Goal: Find specific page/section: Find specific page/section

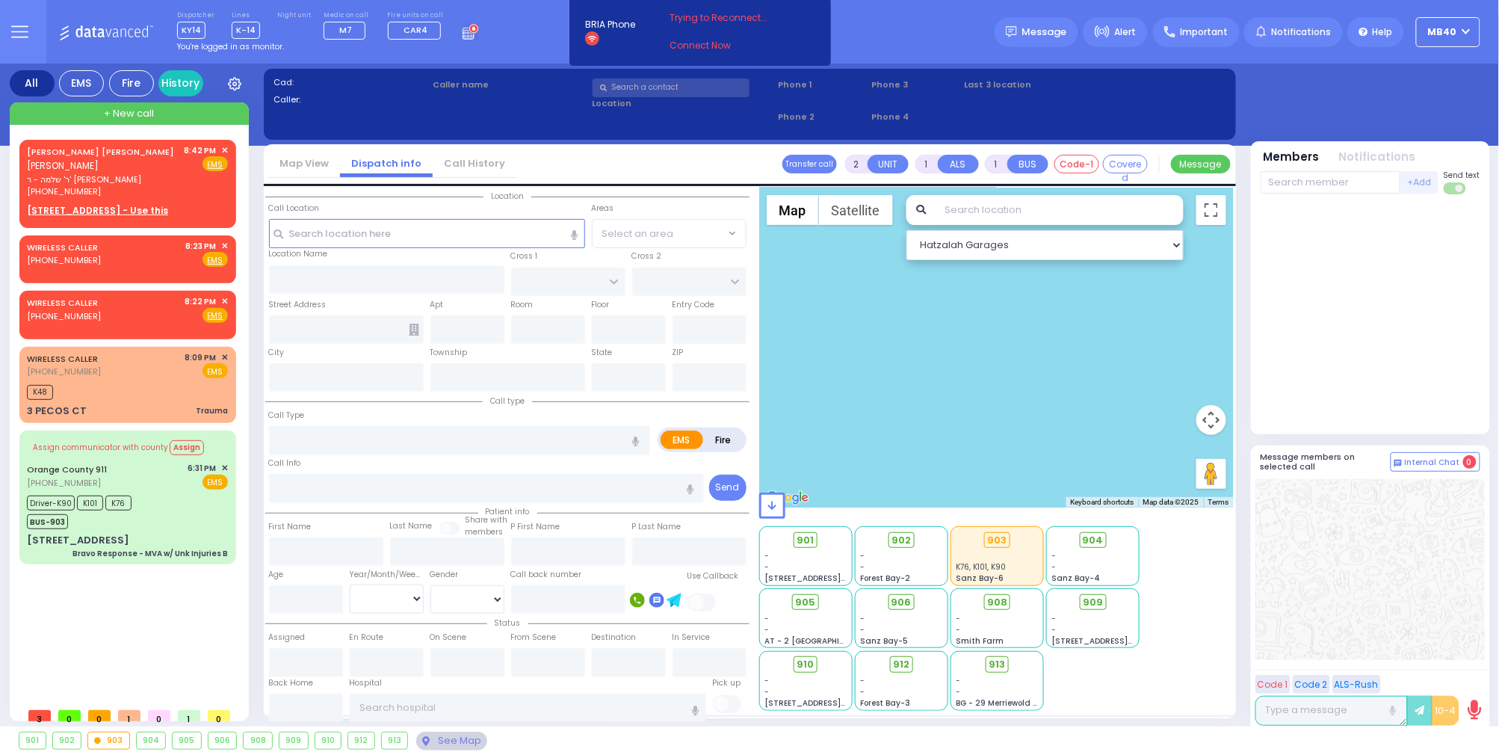
click at [15, 32] on icon at bounding box center [20, 32] width 16 height 0
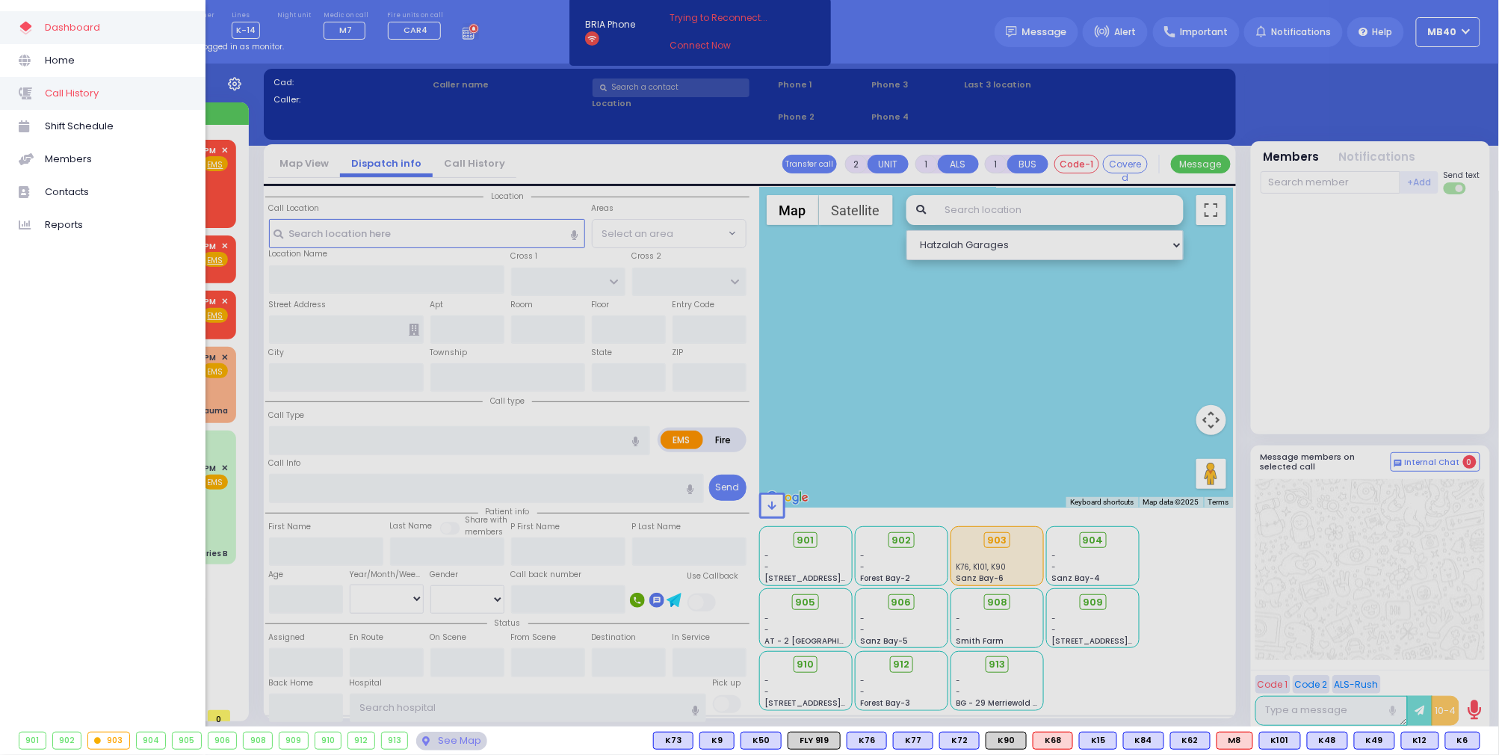
click at [55, 85] on span "Call History" at bounding box center [116, 93] width 142 height 19
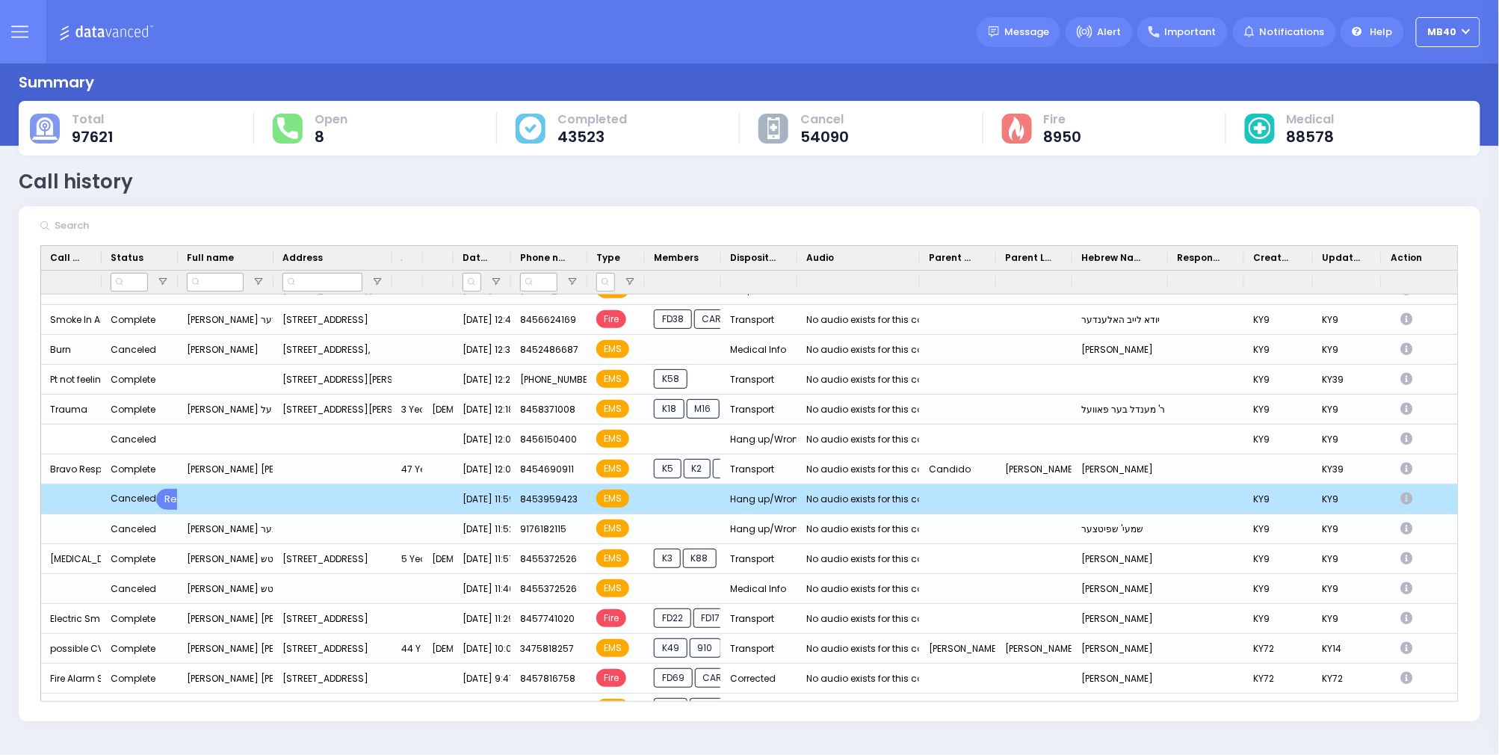
scroll to position [1108, 0]
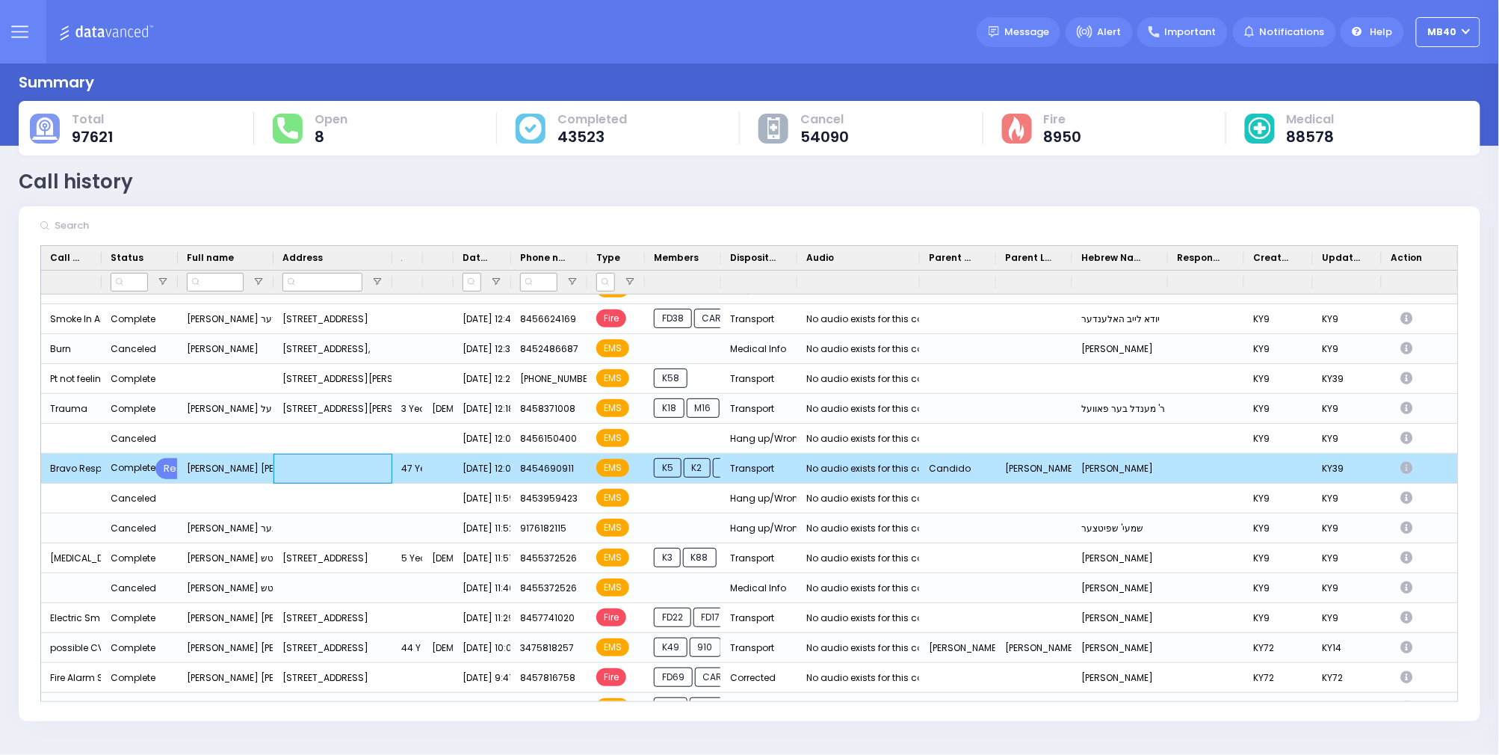
click at [321, 465] on div "Press SPACE to deselect this row." at bounding box center [333, 469] width 119 height 30
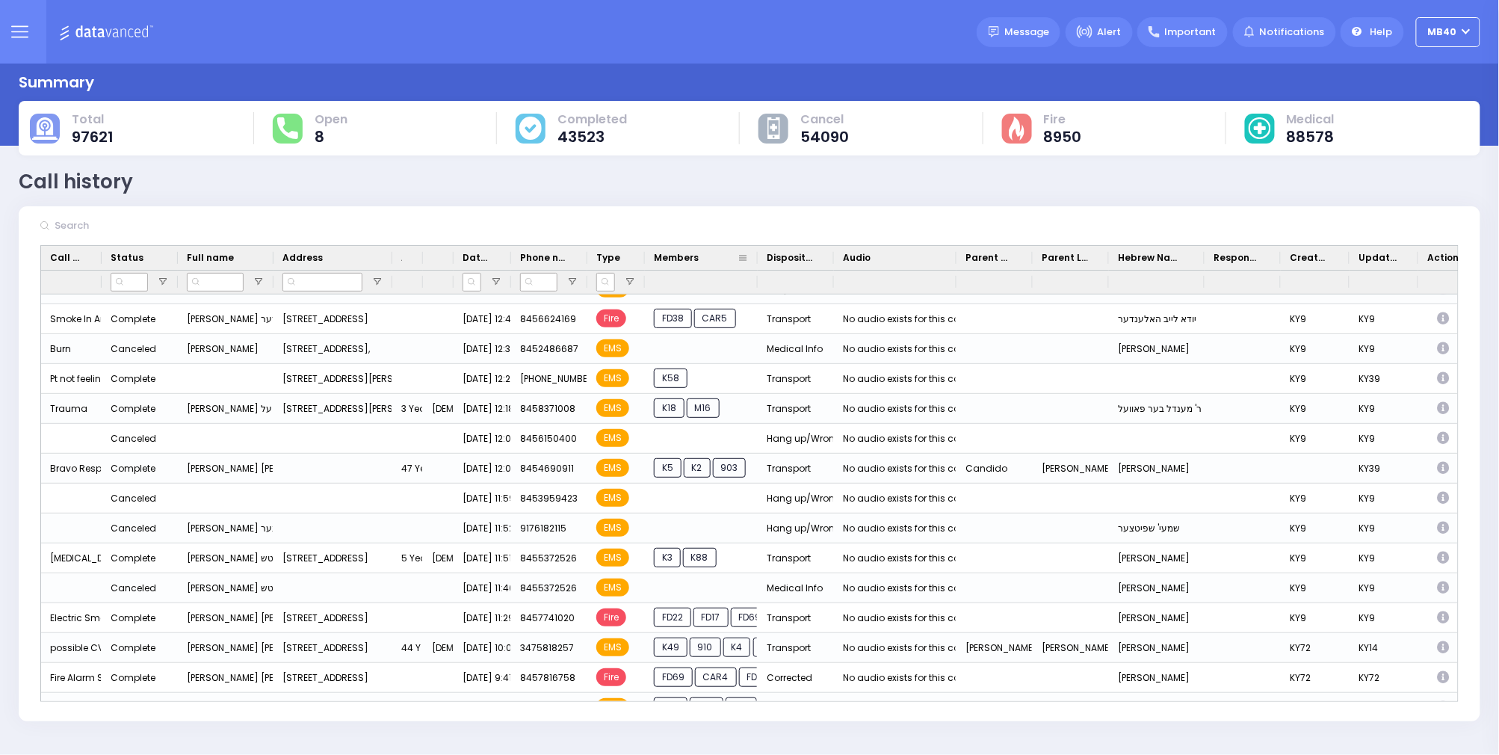
drag, startPoint x: 721, startPoint y: 257, endPoint x: 758, endPoint y: 256, distance: 37.4
click at [757, 256] on div at bounding box center [758, 258] width 6 height 24
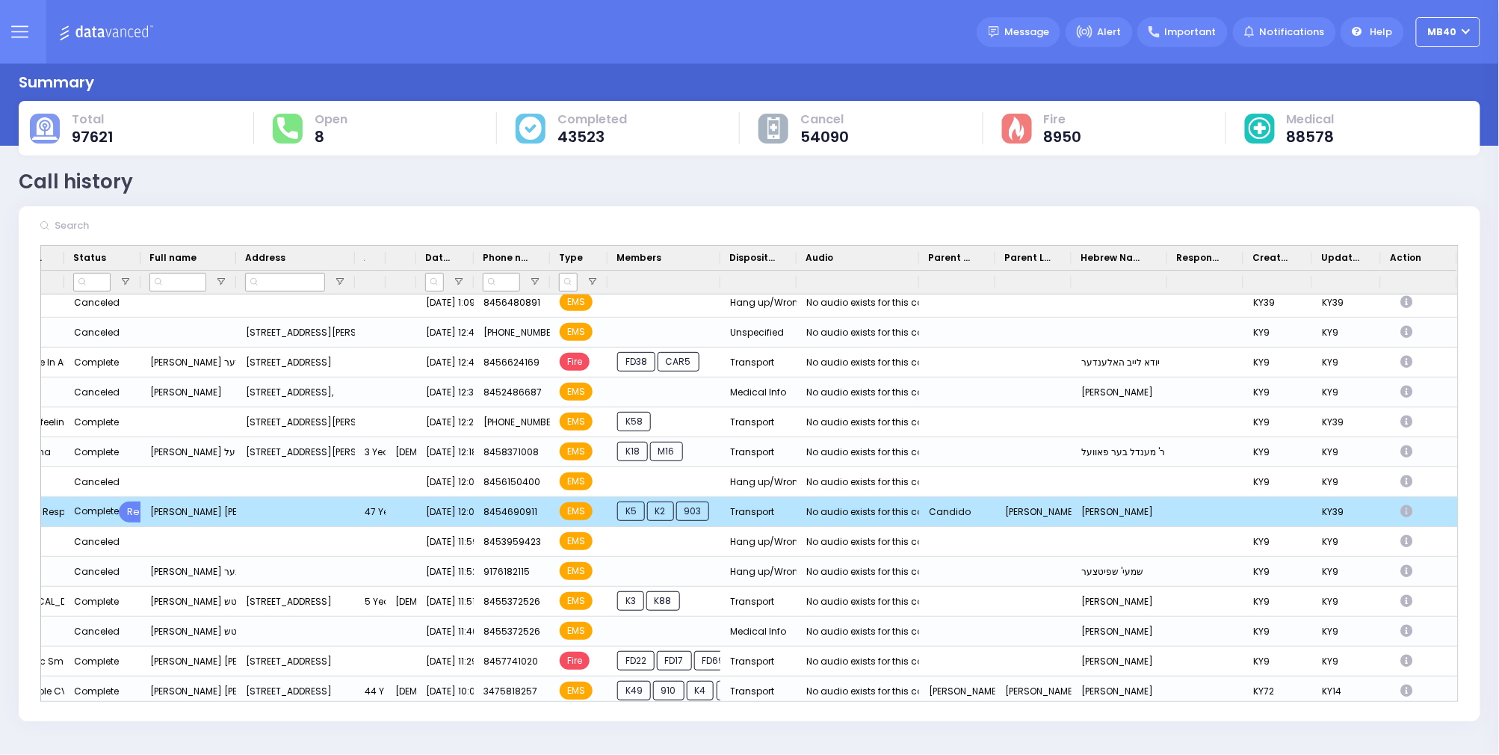
scroll to position [0, 37]
click at [1405, 508] on icon "Press SPACE to deselect this row." at bounding box center [1409, 513] width 16 height 13
select select
select select "Transport"
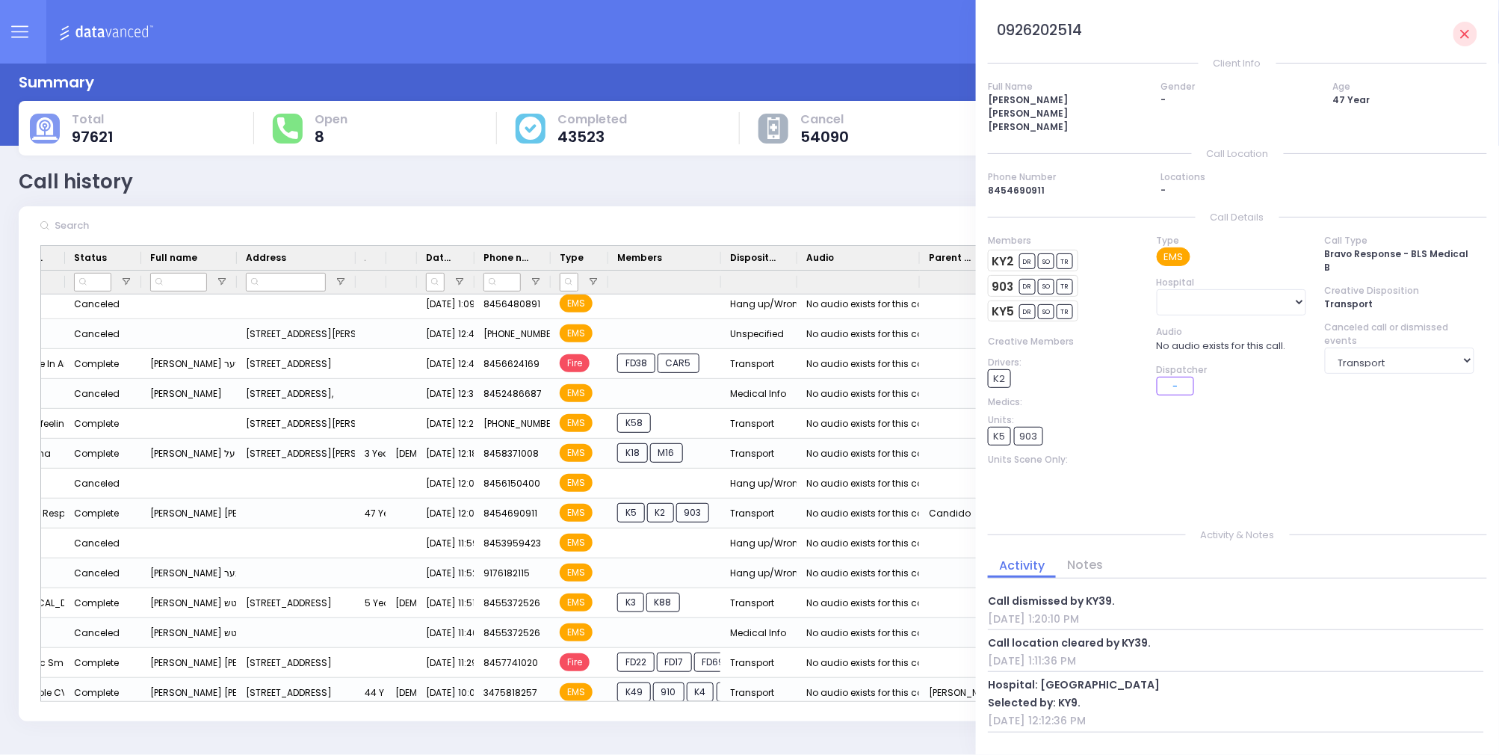
scroll to position [0, 0]
click at [1465, 34] on icon at bounding box center [1465, 34] width 9 height 9
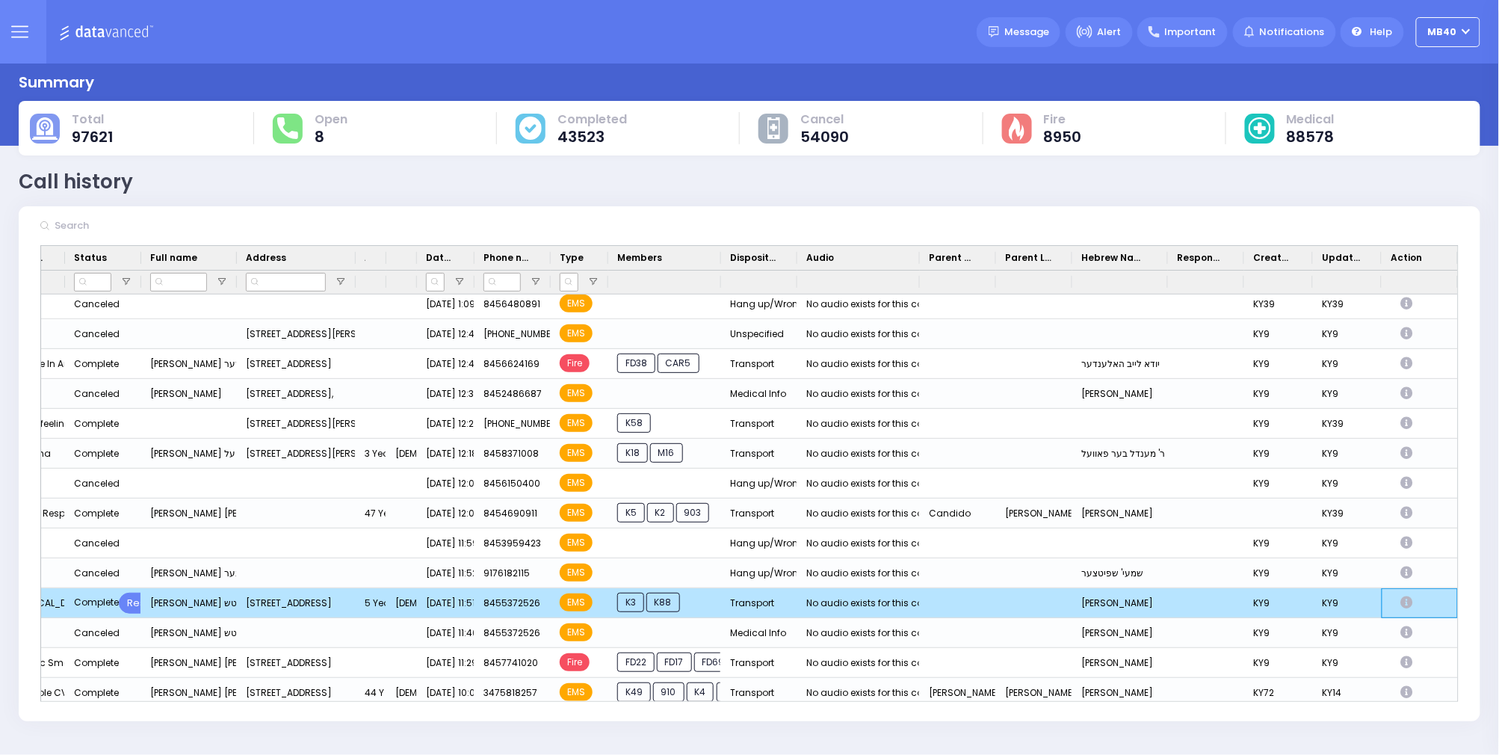
click at [1408, 599] on icon "Press SPACE to deselect this row." at bounding box center [1409, 603] width 16 height 13
select select
select select "Transport"
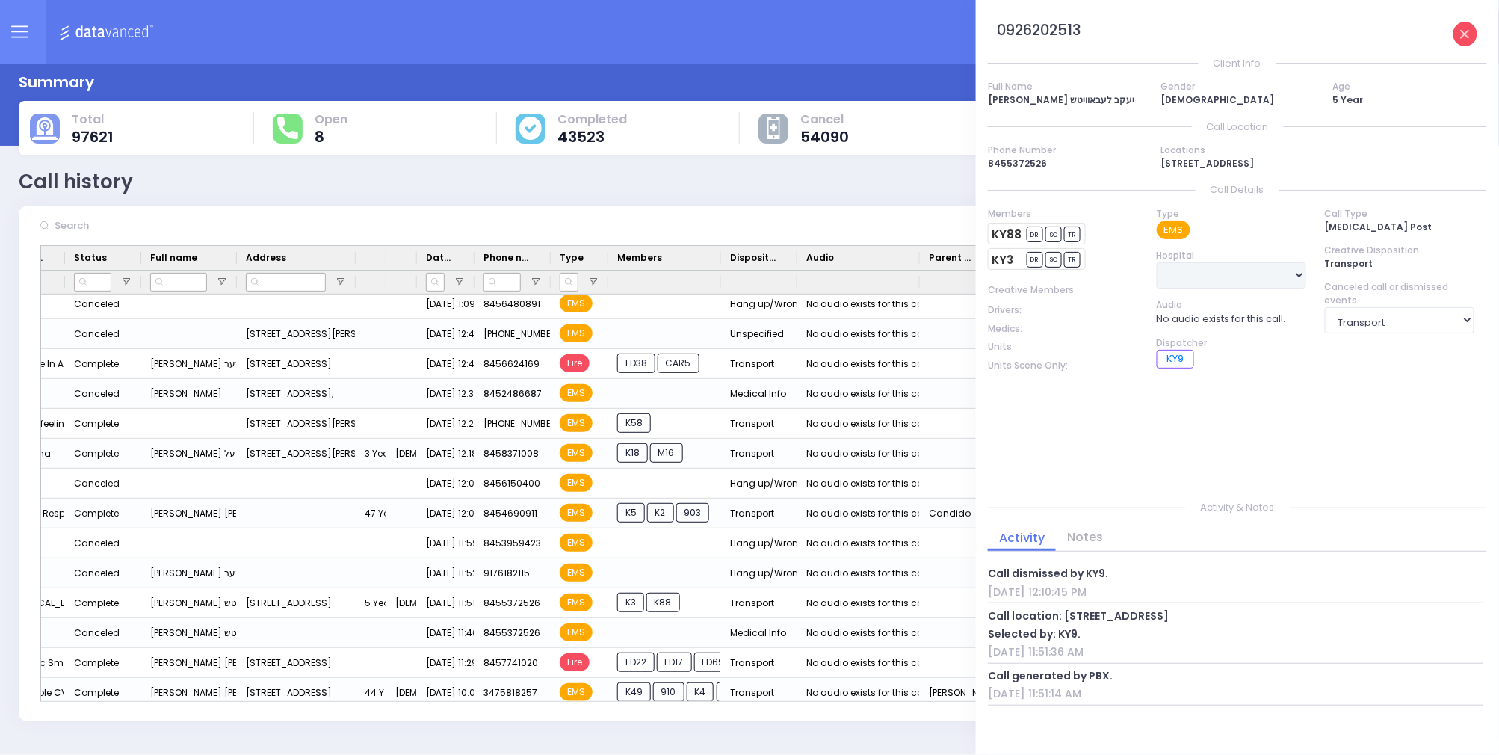
click at [1465, 30] on icon at bounding box center [1465, 34] width 9 height 9
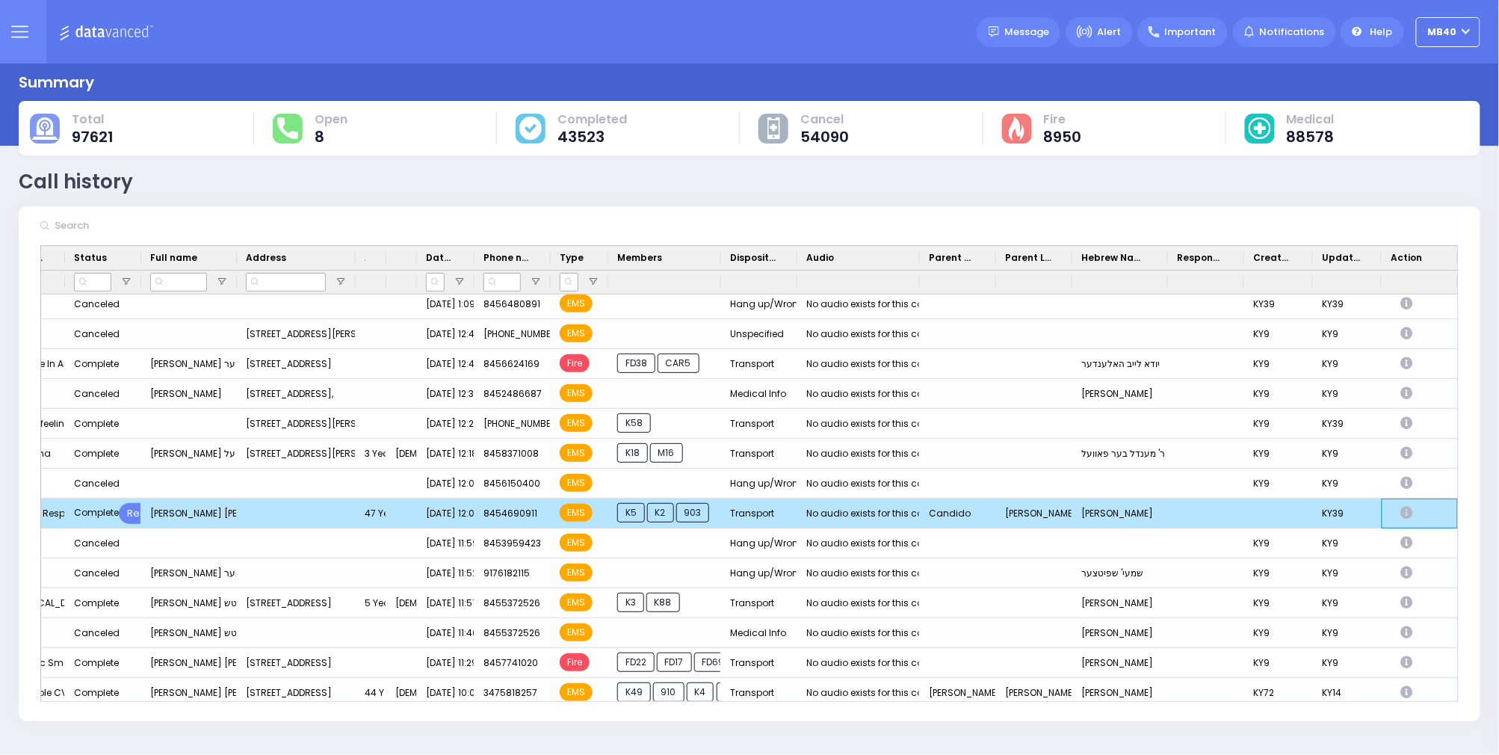
click at [1404, 510] on icon "Press SPACE to deselect this row." at bounding box center [1409, 513] width 16 height 13
select select
select select "Transport"
